Goal: Task Accomplishment & Management: Use online tool/utility

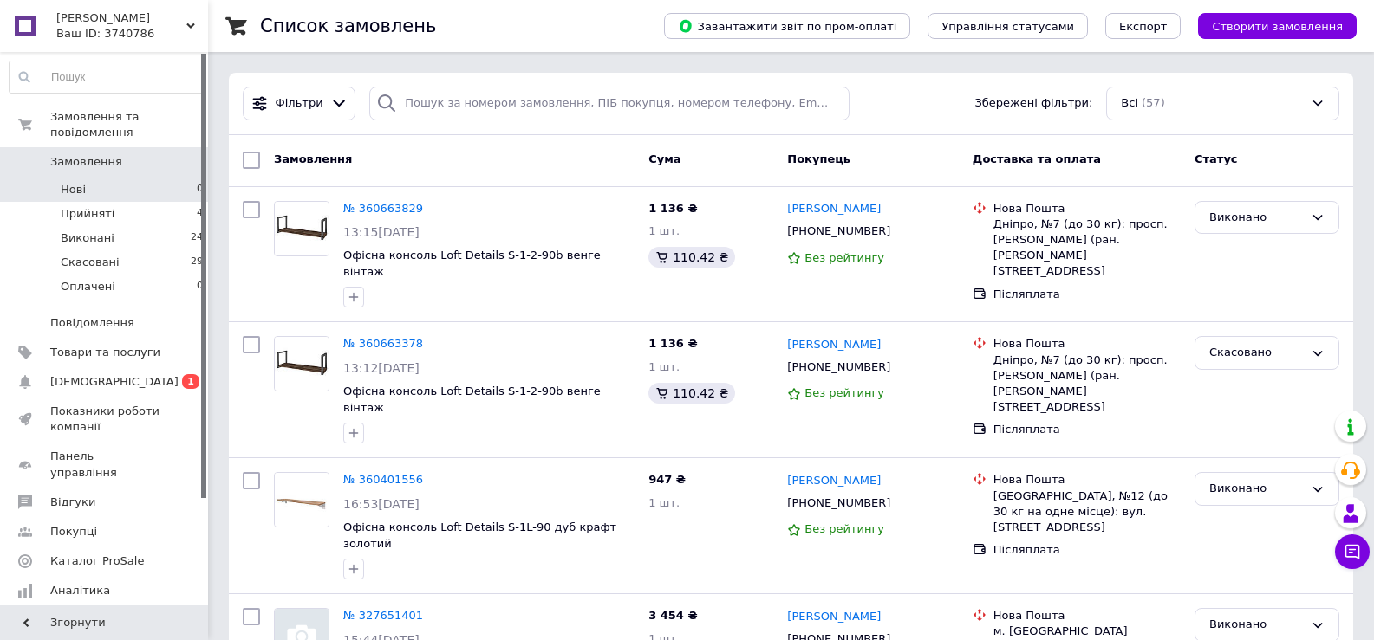
click at [132, 178] on li "Нові 0" at bounding box center [106, 190] width 213 height 24
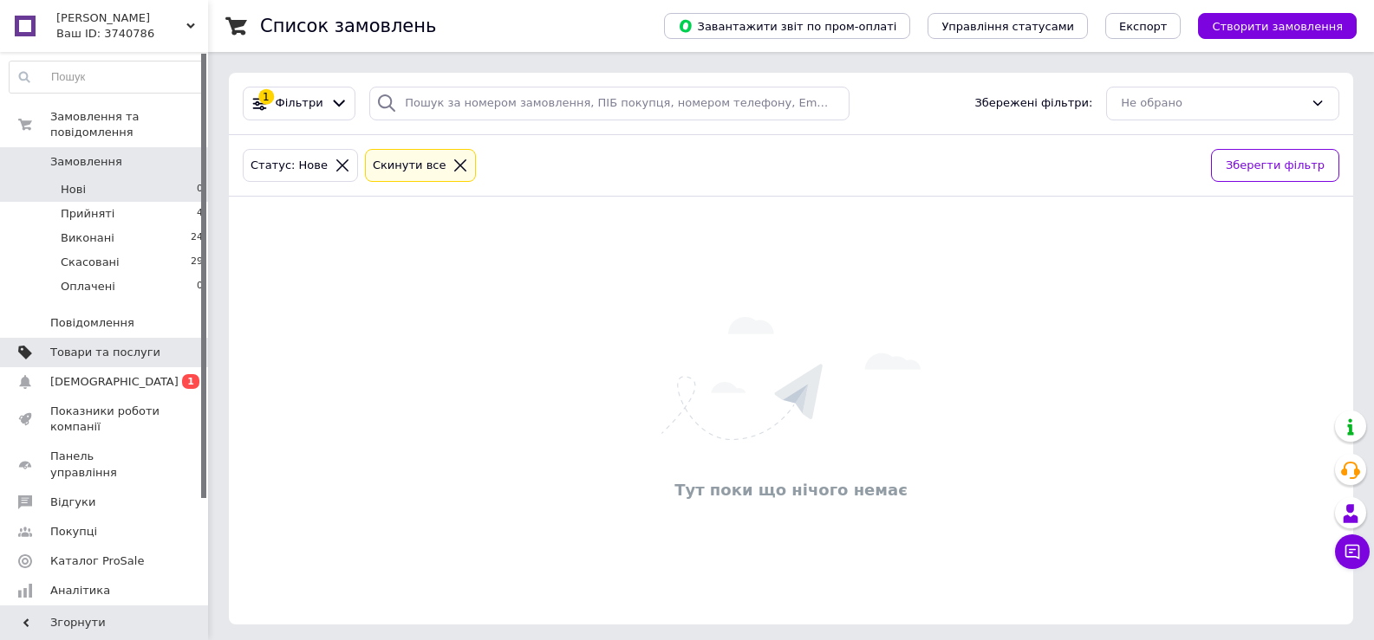
click at [140, 345] on span "Товари та послуги" at bounding box center [105, 353] width 110 height 16
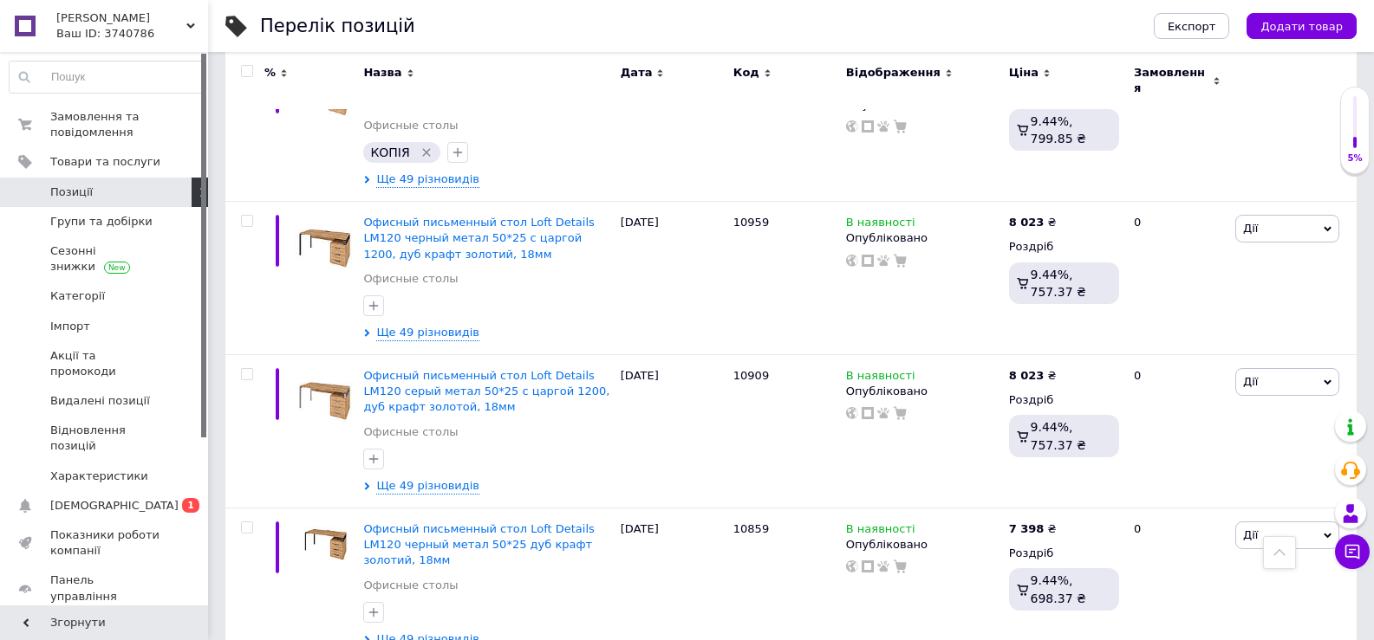
scroll to position [780, 0]
click at [114, 325] on span "Імпорт" at bounding box center [105, 327] width 110 height 16
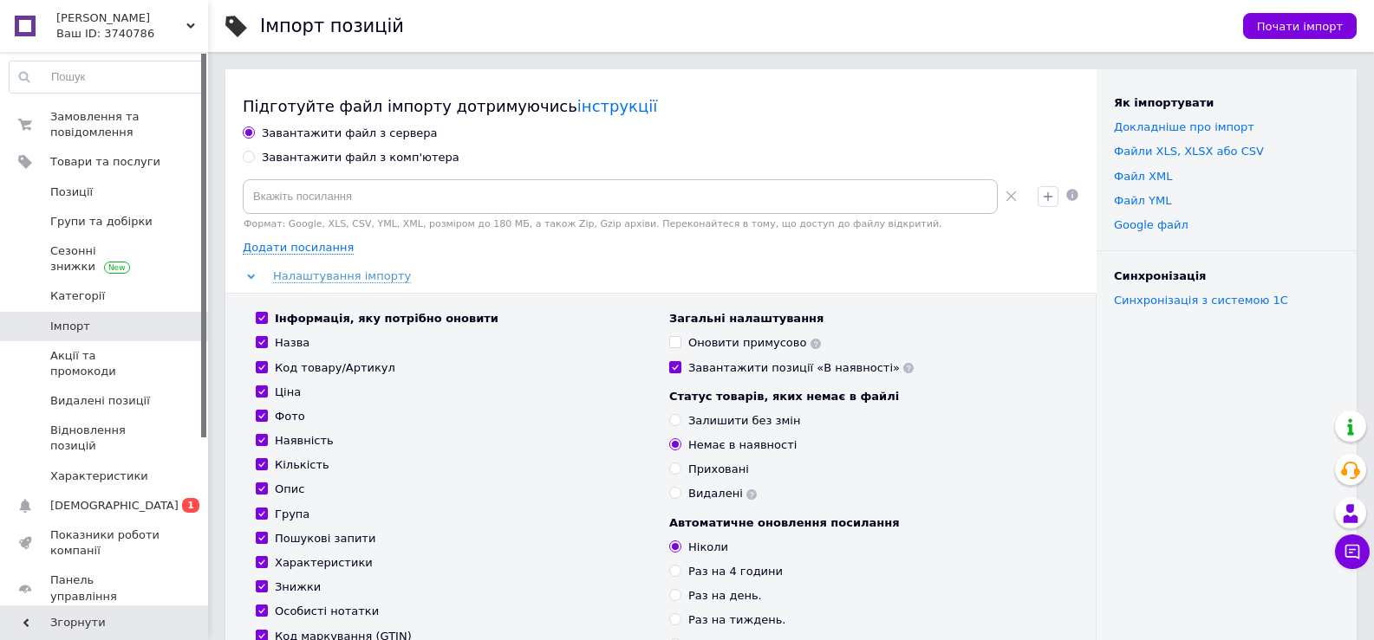
click at [249, 161] on input "Завантажити файл з комп'ютера" at bounding box center [248, 156] width 11 height 11
radio input "true"
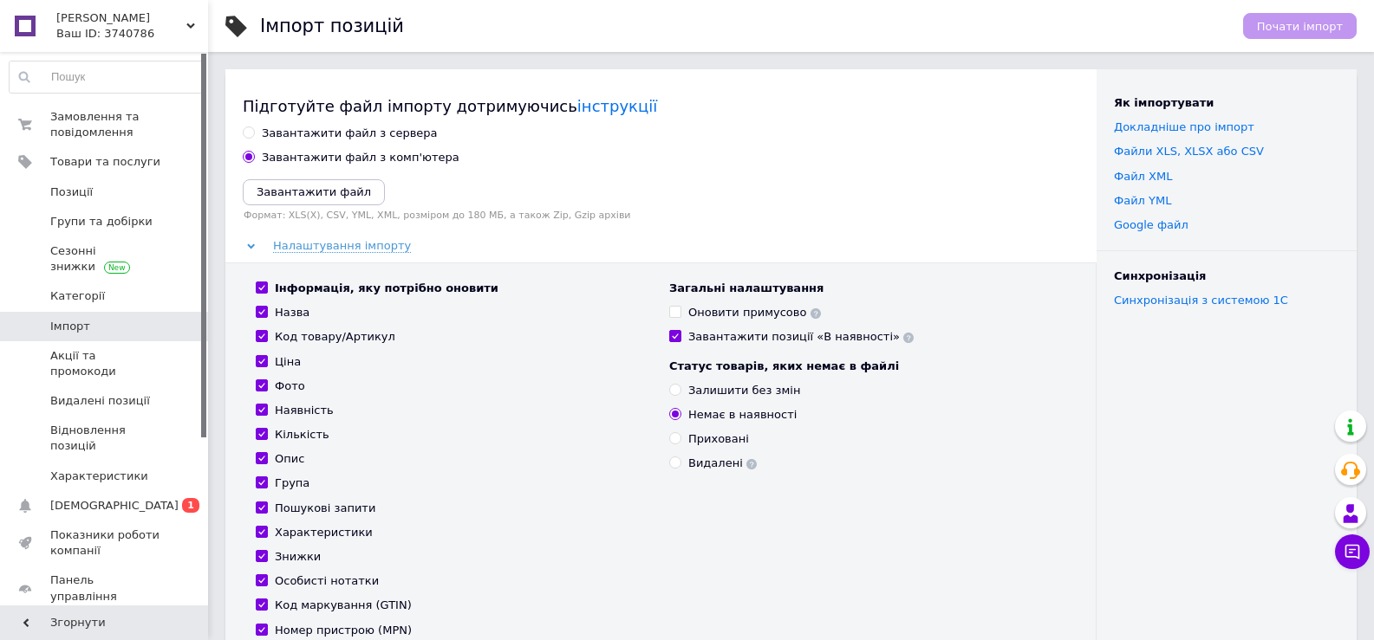
click at [713, 389] on div "Залишити без змін" at bounding box center [744, 391] width 112 height 16
click at [680, 389] on input "Залишити без змін" at bounding box center [674, 389] width 11 height 11
radio input "true"
click at [336, 191] on icon "Завантажити файл" at bounding box center [314, 191] width 114 height 13
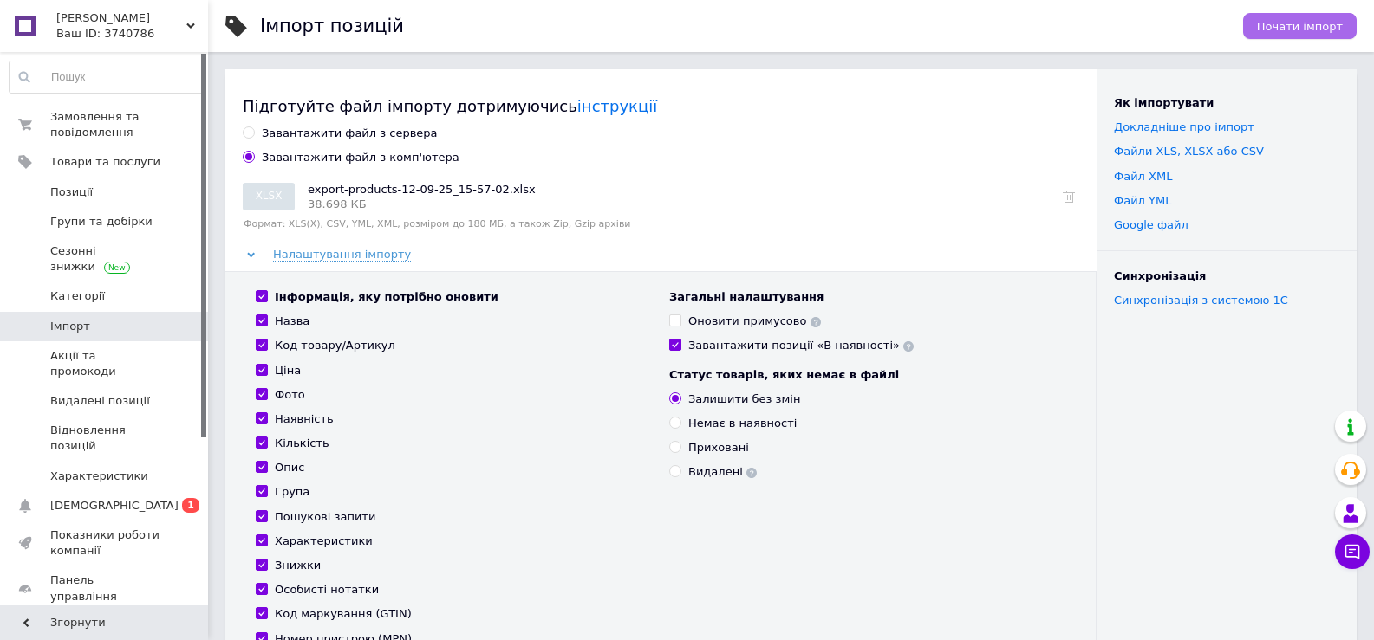
click at [1313, 22] on span "Почати імпорт" at bounding box center [1300, 26] width 86 height 13
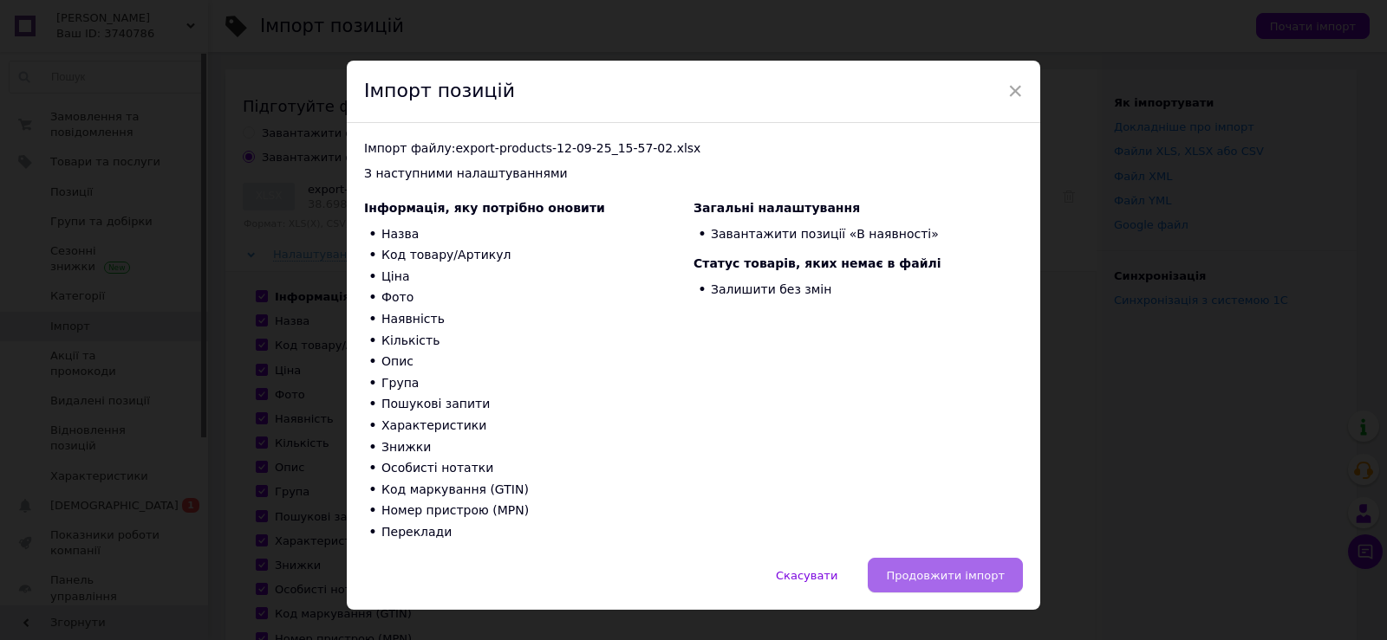
click at [958, 572] on span "Продовжити імпорт" at bounding box center [945, 575] width 119 height 13
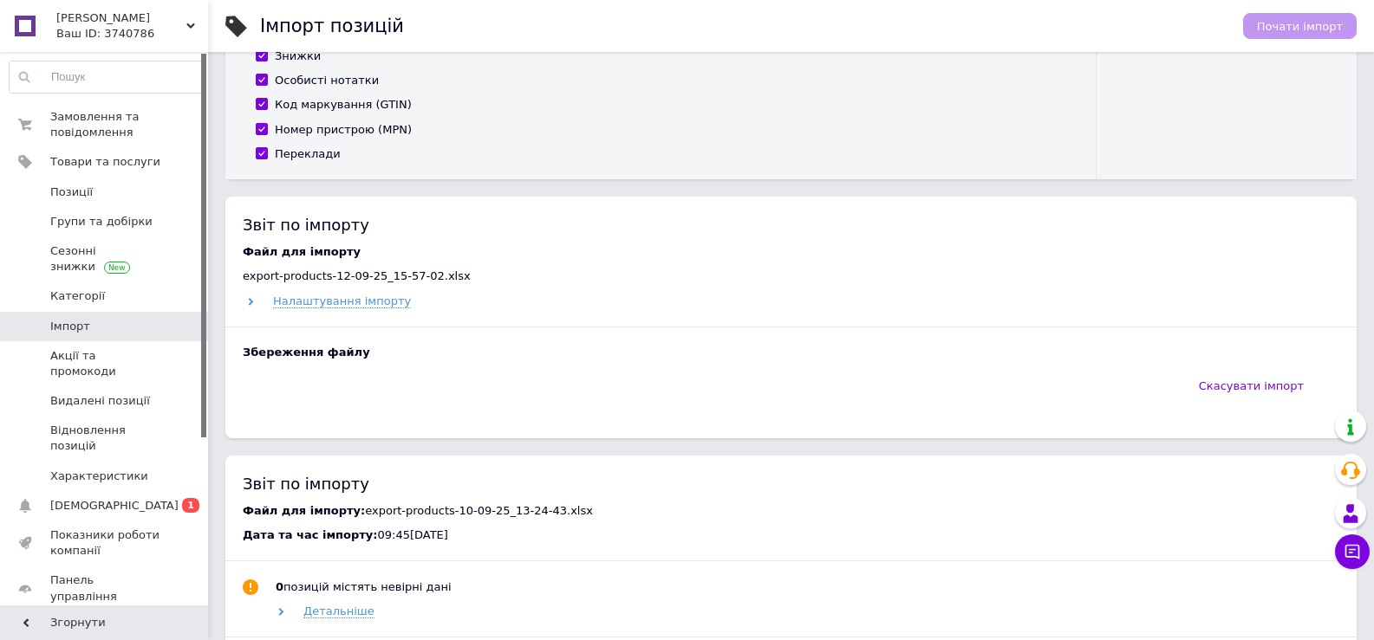
scroll to position [520, 0]
